Goal: Task Accomplishment & Management: Manage account settings

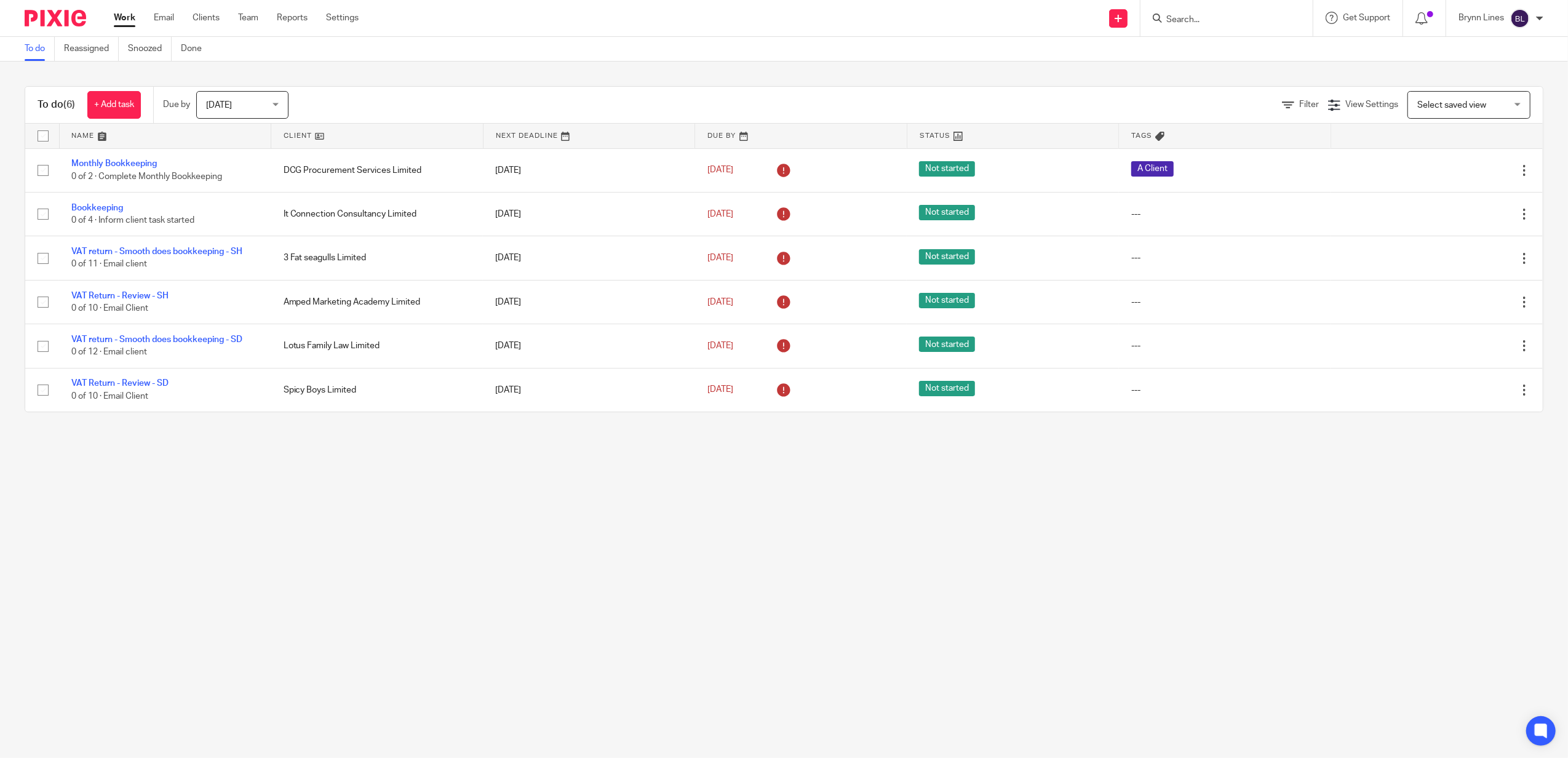
click at [1242, 21] on input "Search" at bounding box center [1220, 20] width 111 height 11
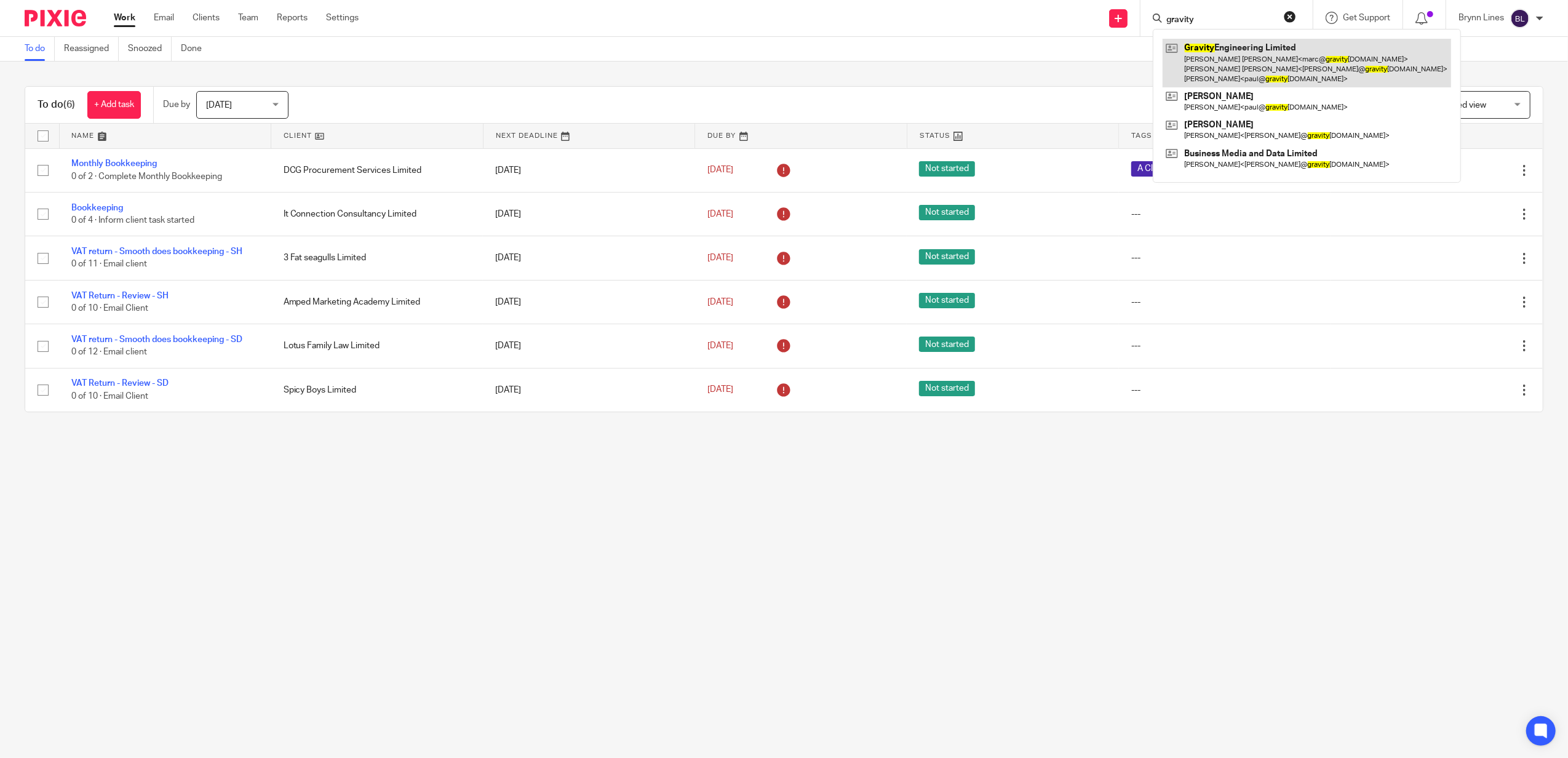
type input "gravity"
click at [1331, 69] on link at bounding box center [1306, 63] width 289 height 48
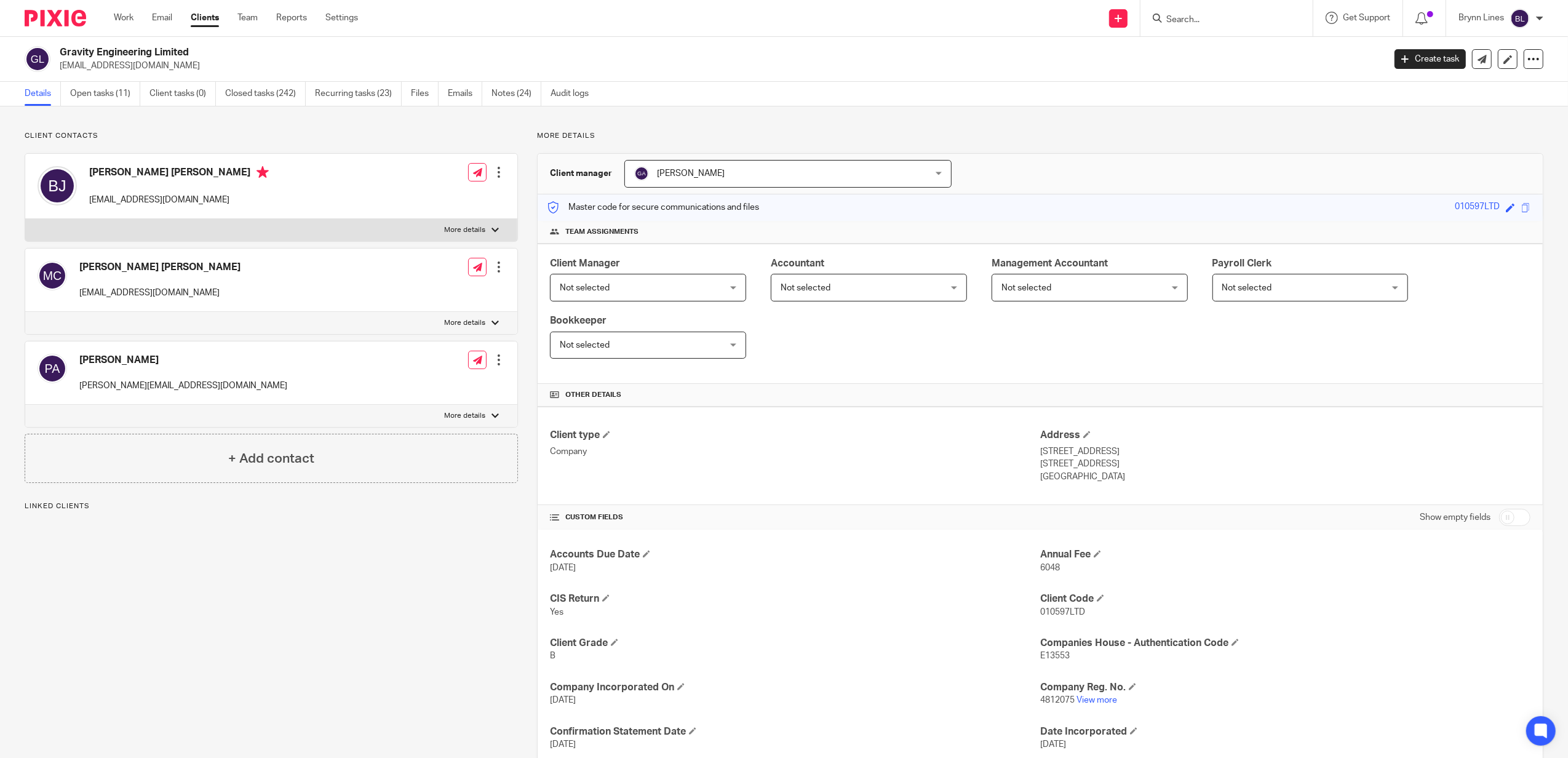
click at [475, 228] on p "More details" at bounding box center [464, 230] width 41 height 10
click at [25, 219] on input "More details" at bounding box center [24, 218] width 1 height 1
checkbox input "true"
